Goal: Task Accomplishment & Management: Use online tool/utility

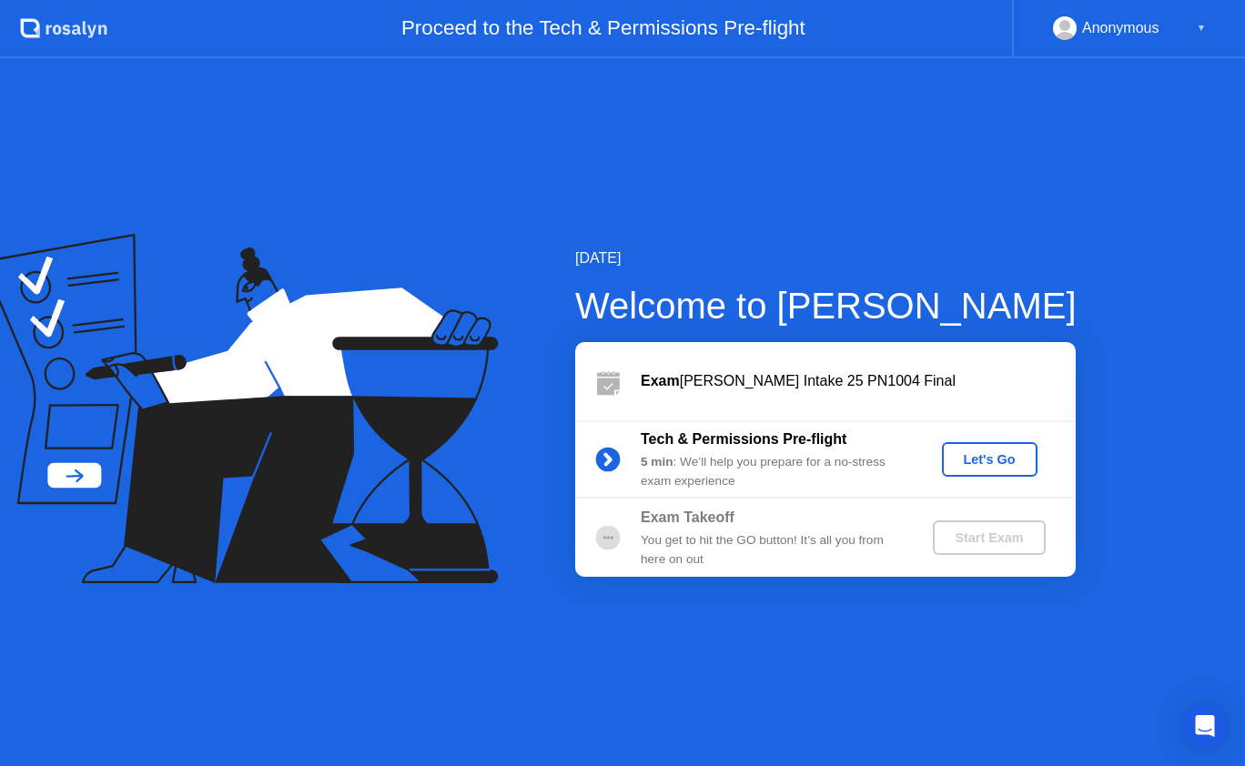
click at [988, 452] on div "Let's Go" at bounding box center [989, 459] width 81 height 15
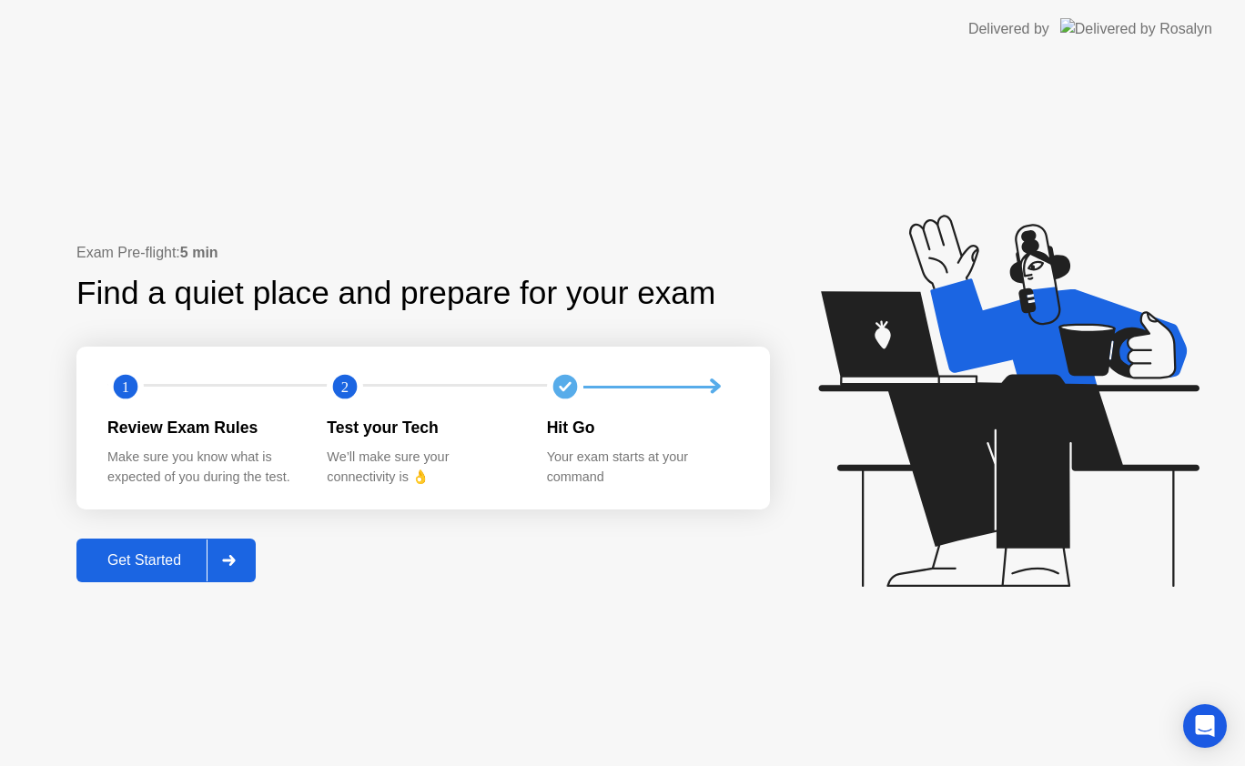
click at [122, 569] on div "Get Started" at bounding box center [144, 560] width 125 height 16
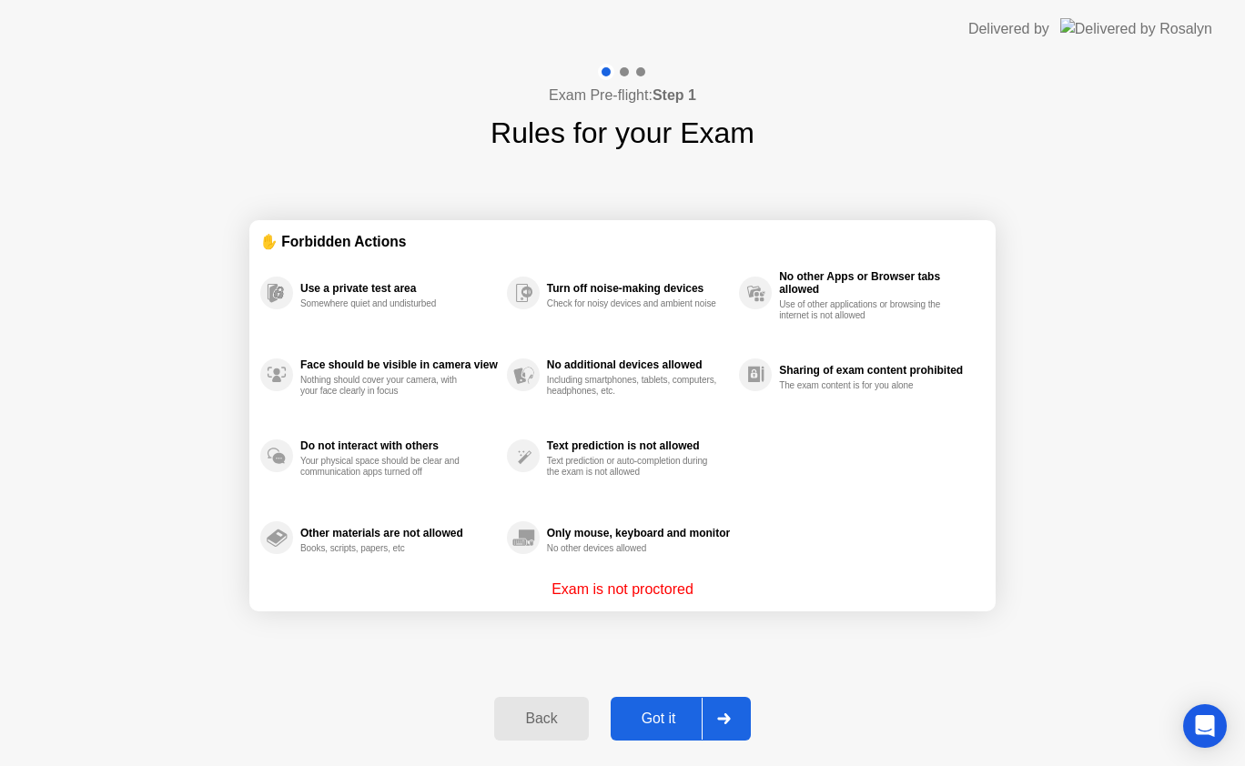
click at [651, 716] on div "Got it" at bounding box center [659, 719] width 86 height 16
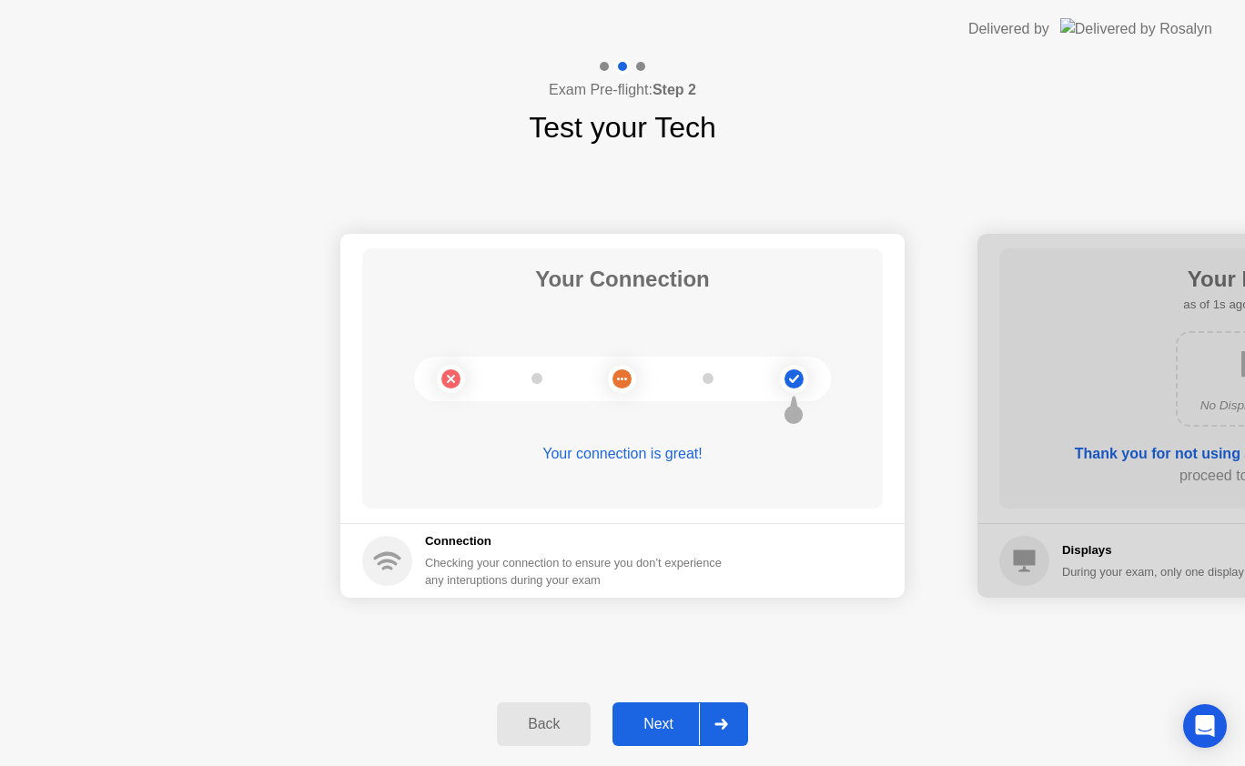
click at [651, 716] on div "Next" at bounding box center [658, 724] width 81 height 16
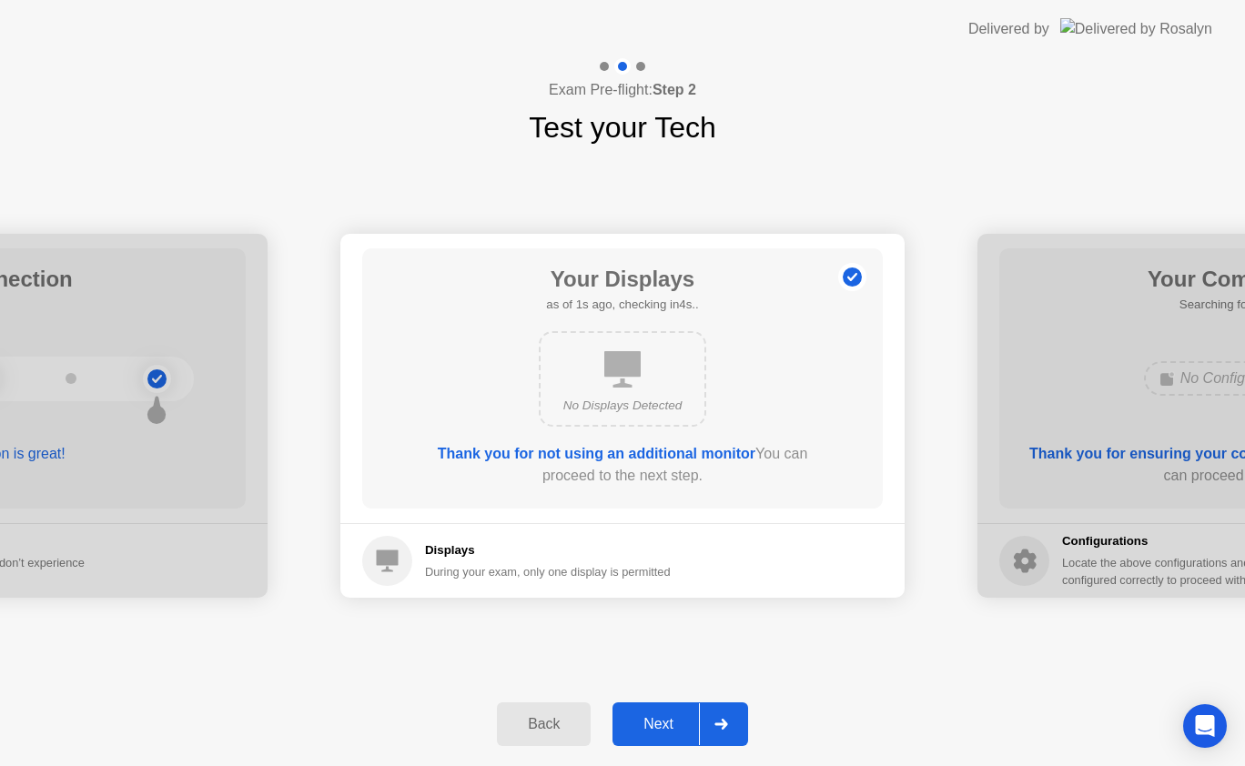
click at [651, 716] on div "Next" at bounding box center [658, 724] width 81 height 16
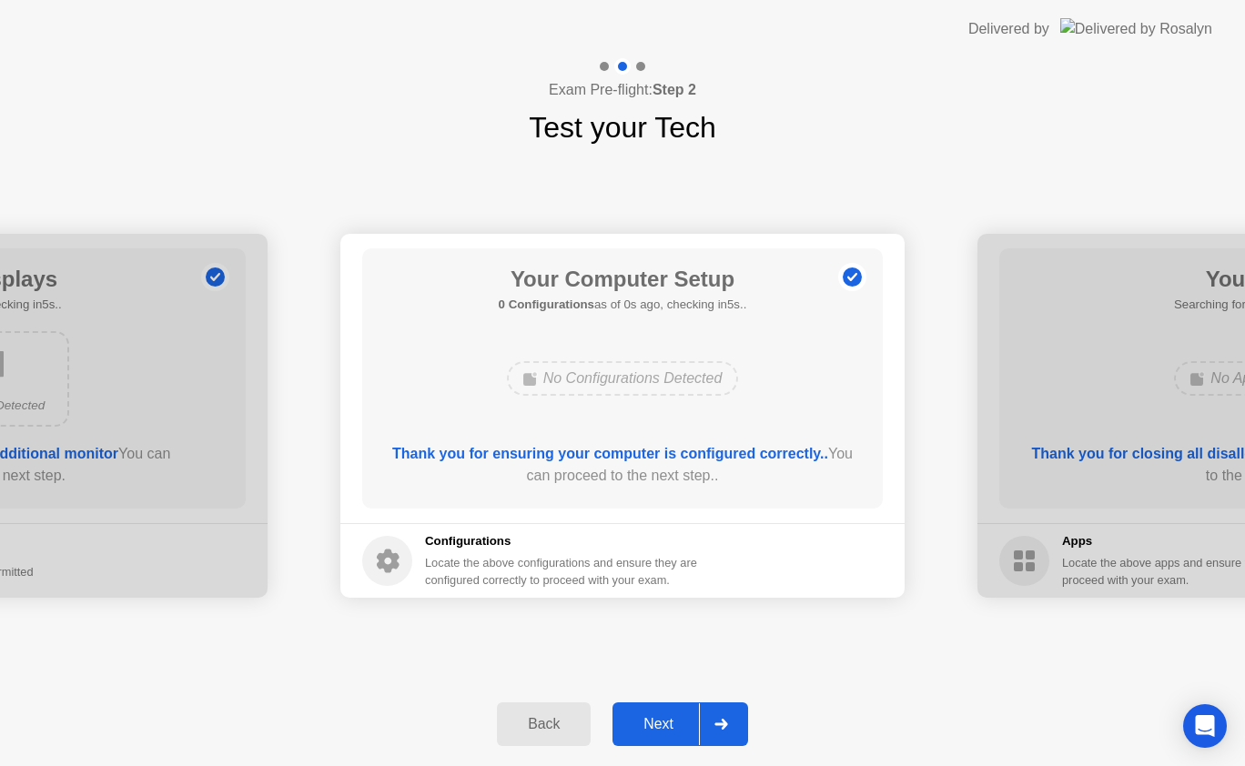
click at [651, 716] on div "Next" at bounding box center [658, 724] width 81 height 16
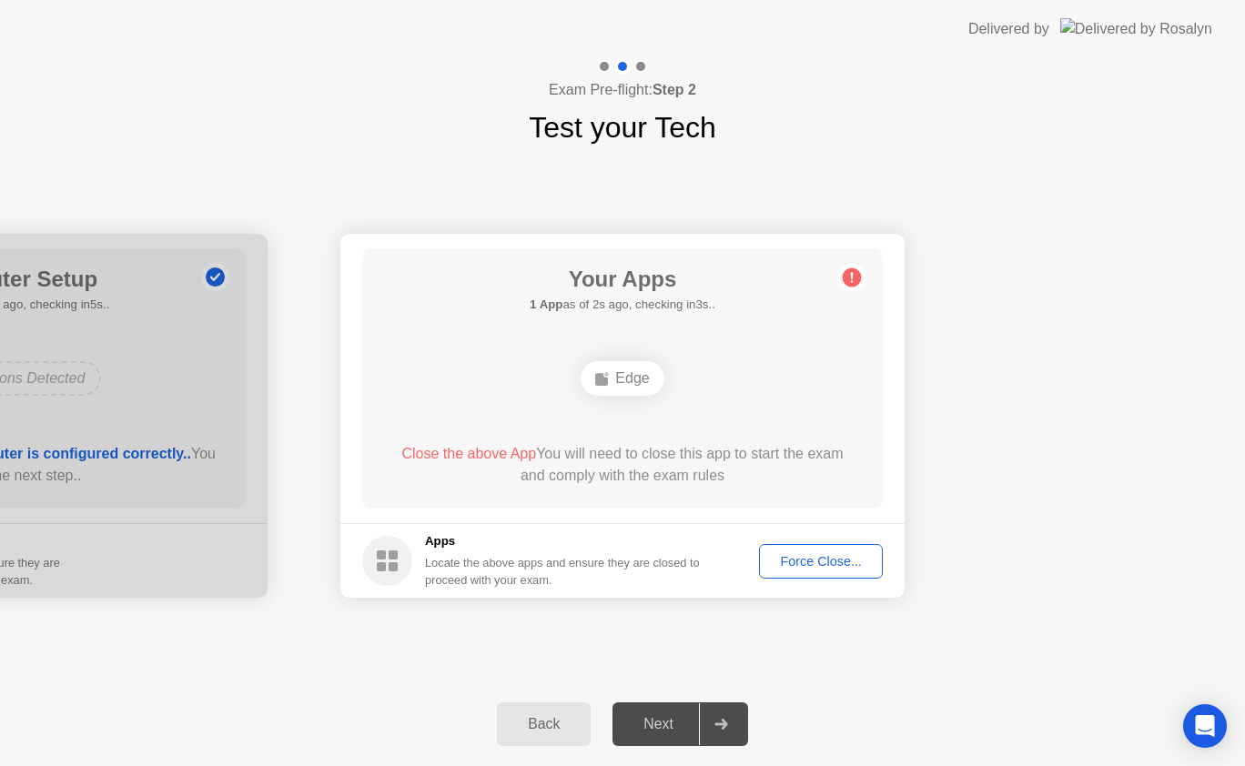
click at [846, 549] on button "Force Close..." at bounding box center [821, 561] width 124 height 35
click at [793, 550] on button "Force Close..." at bounding box center [821, 561] width 124 height 35
click at [812, 571] on button "Force Close..." at bounding box center [821, 561] width 124 height 35
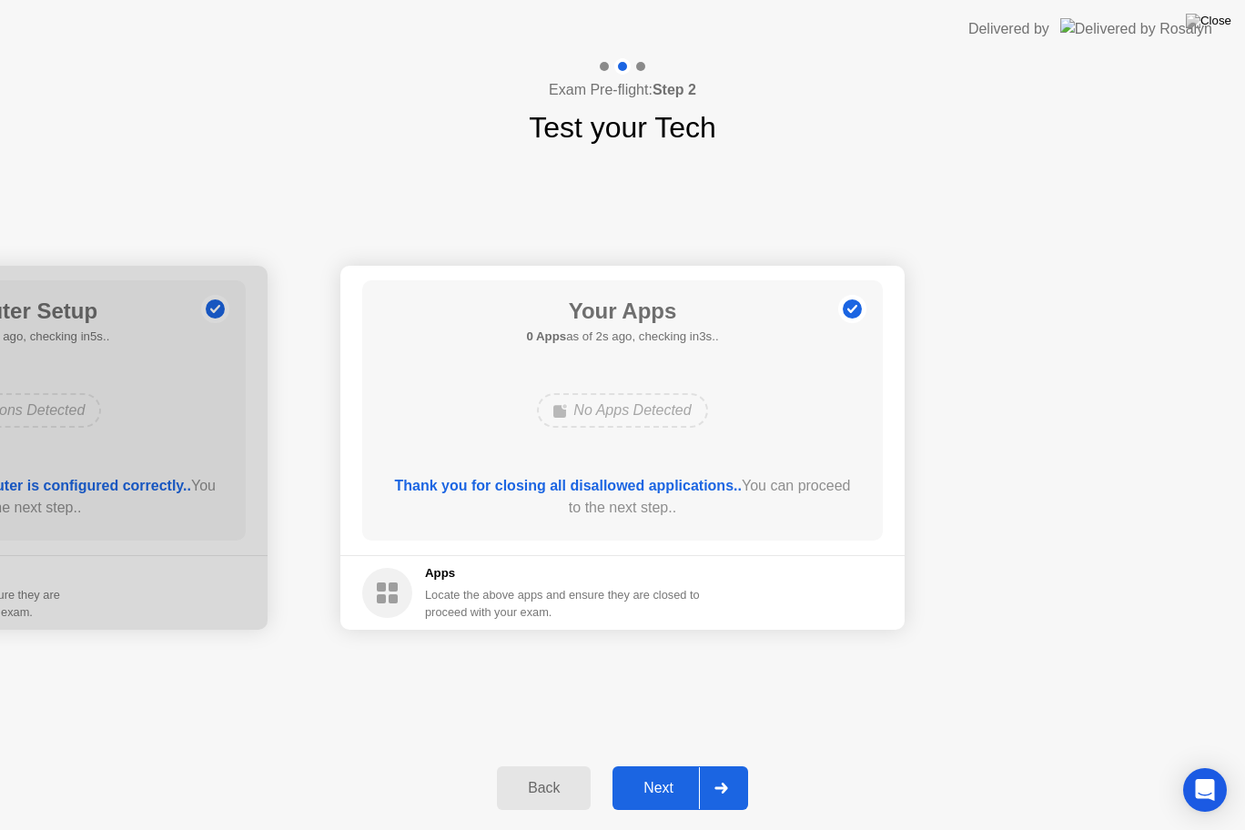
click at [639, 765] on div "Next" at bounding box center [658, 788] width 81 height 16
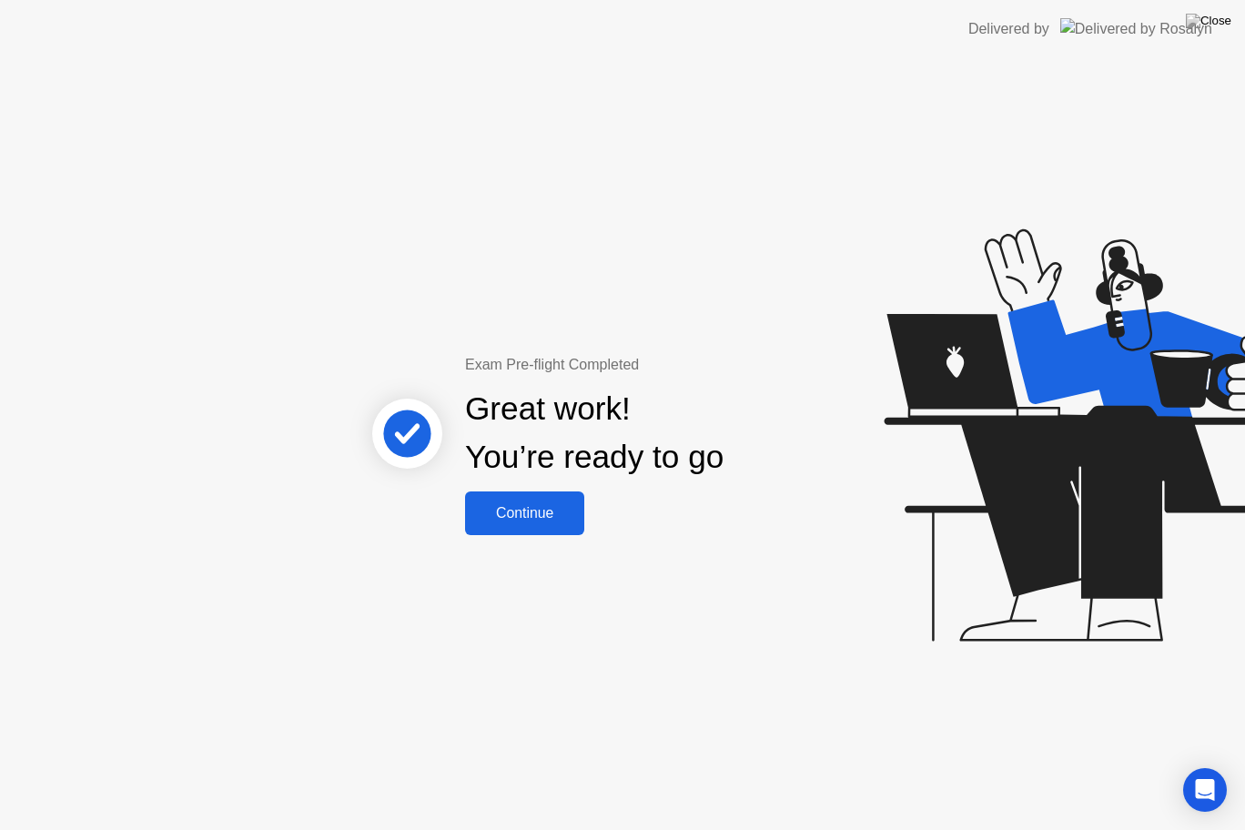
click at [528, 507] on div "Continue" at bounding box center [525, 513] width 108 height 16
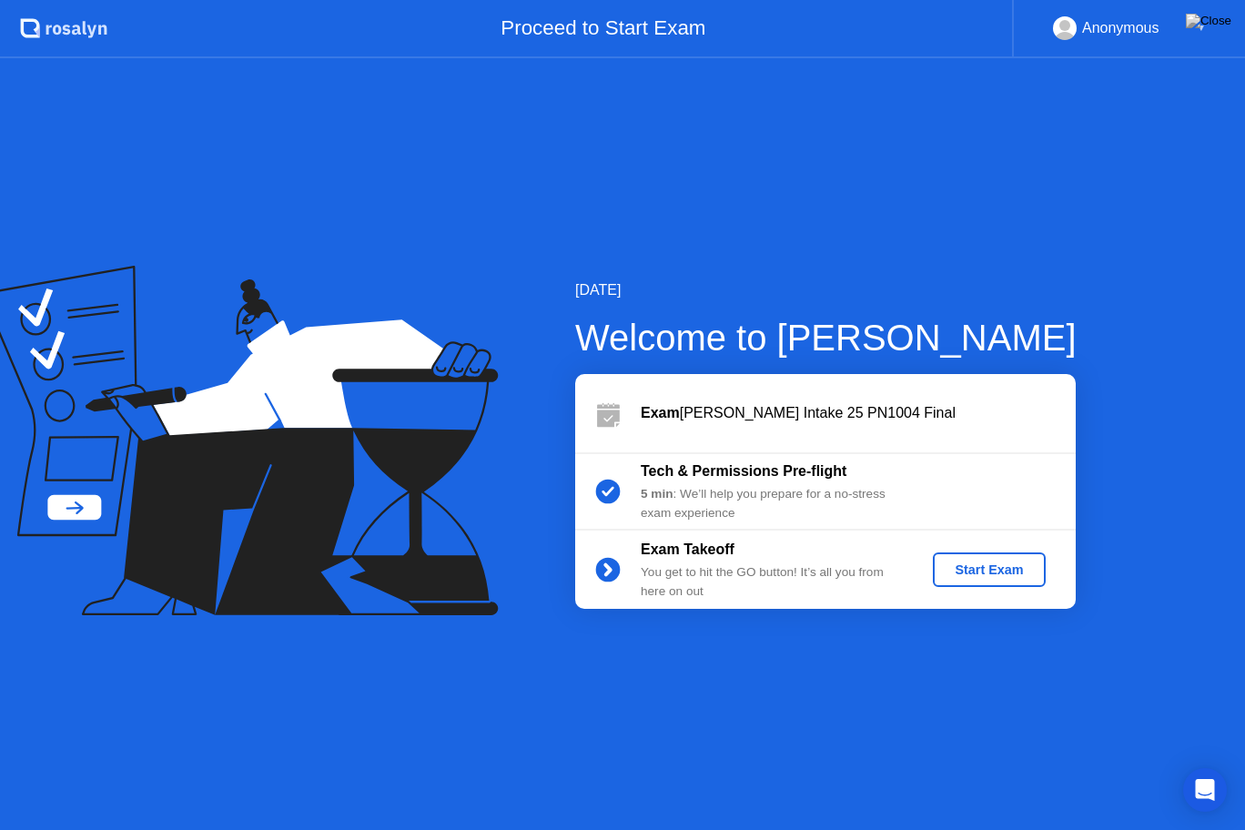
click at [961, 562] on div "Start Exam" at bounding box center [988, 569] width 97 height 15
